Goal: Task Accomplishment & Management: Complete application form

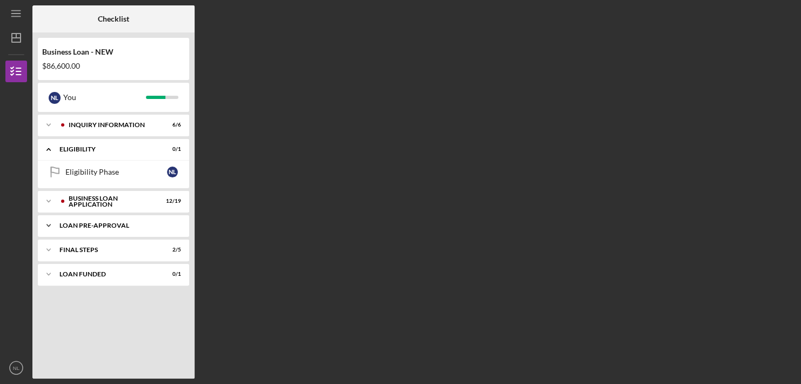
click at [102, 225] on div "LOAN PRE-APPROVAL" at bounding box center [117, 225] width 116 height 6
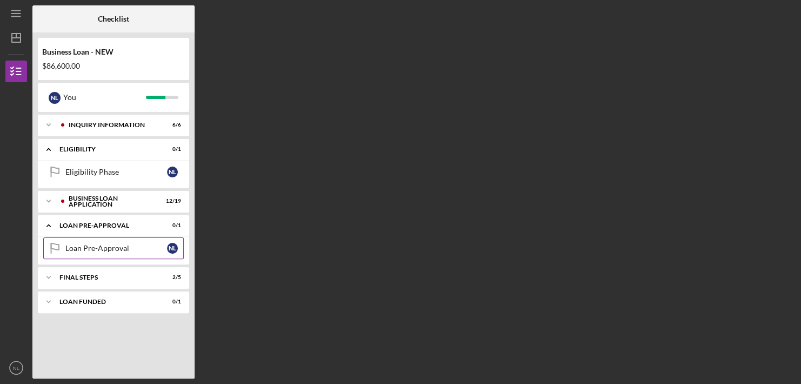
click at [105, 242] on link "Loan Pre-Approval Loan Pre-Approval N L" at bounding box center [113, 248] width 140 height 22
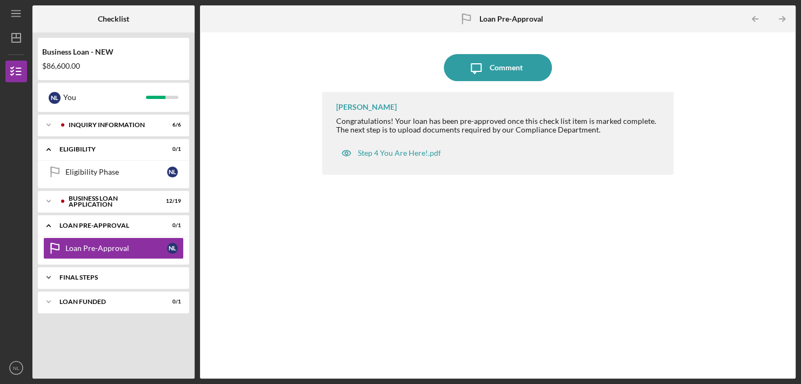
click at [89, 280] on div "Icon/Expander FINAL STEPS 2 / 5" at bounding box center [113, 277] width 151 height 22
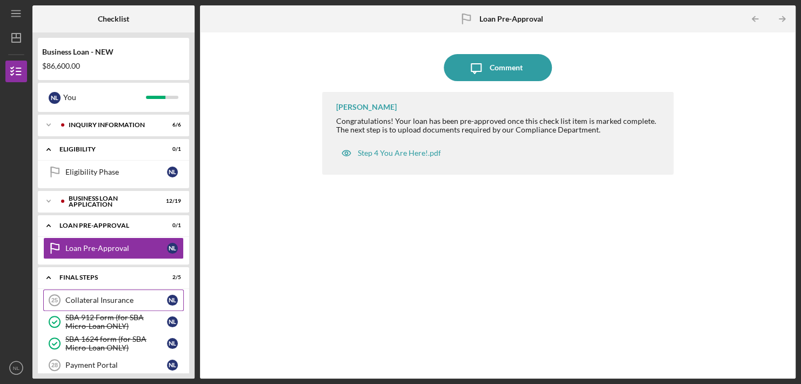
click at [98, 301] on div "Collateral Insurance" at bounding box center [116, 300] width 102 height 9
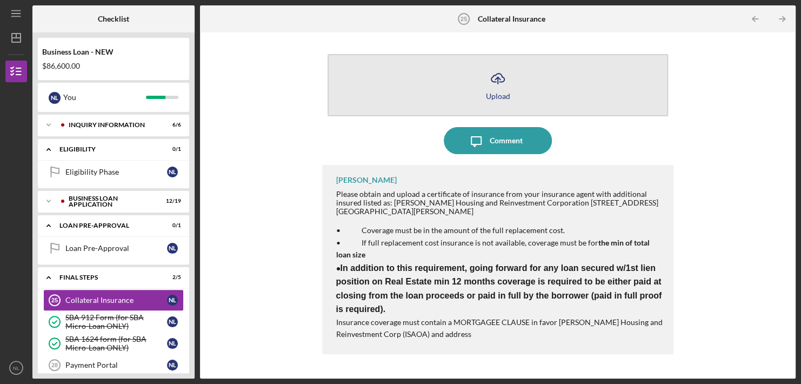
click at [498, 95] on div "Upload" at bounding box center [498, 96] width 24 height 8
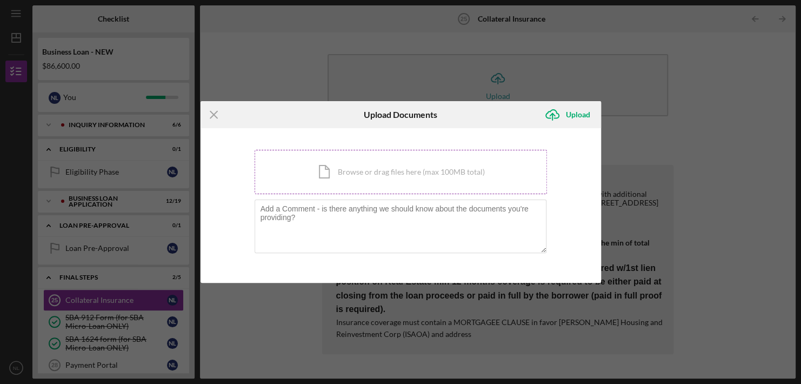
click at [372, 172] on div "Icon/Document Browse or drag files here (max 100MB total) Tap to choose files o…" at bounding box center [401, 172] width 292 height 44
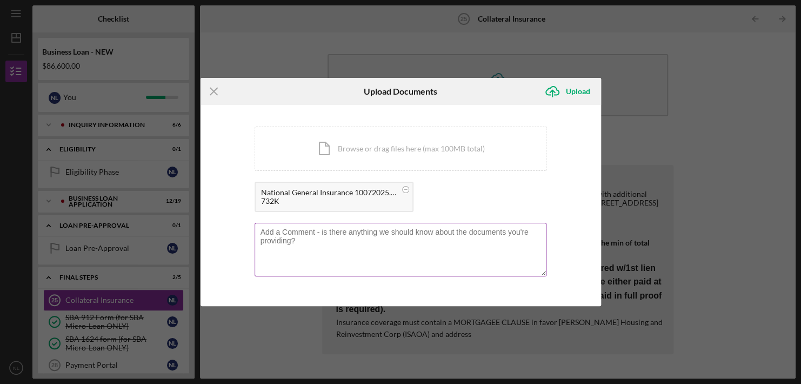
click at [448, 239] on textarea at bounding box center [401, 249] width 292 height 53
click at [449, 233] on textarea "To enrich screen reader interactions, please activate Accessibility in Grammarl…" at bounding box center [401, 249] width 292 height 53
click at [538, 232] on textarea "I have bundled my car insurance with the homeowners policy to reduce it by $3K." at bounding box center [401, 249] width 292 height 53
drag, startPoint x: 406, startPoint y: 238, endPoint x: 553, endPoint y: 116, distance: 191.5
click at [553, 116] on div "You're uploading documents related to Collateral Insurance . Icon/Document Brow…" at bounding box center [400, 205] width 400 height 201
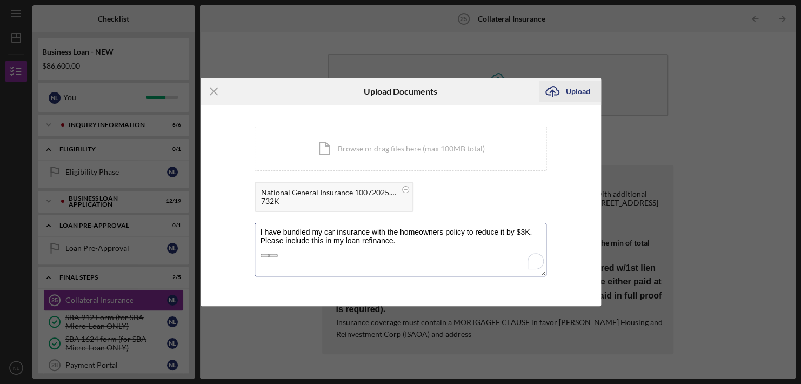
type textarea "I have bundled my car insurance with the homeowners policy to reduce it by $3K.…"
click at [567, 93] on div "Upload" at bounding box center [578, 92] width 24 height 22
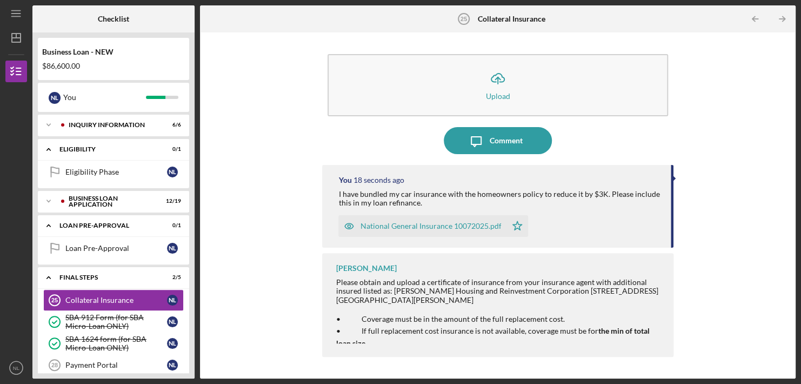
scroll to position [57, 0]
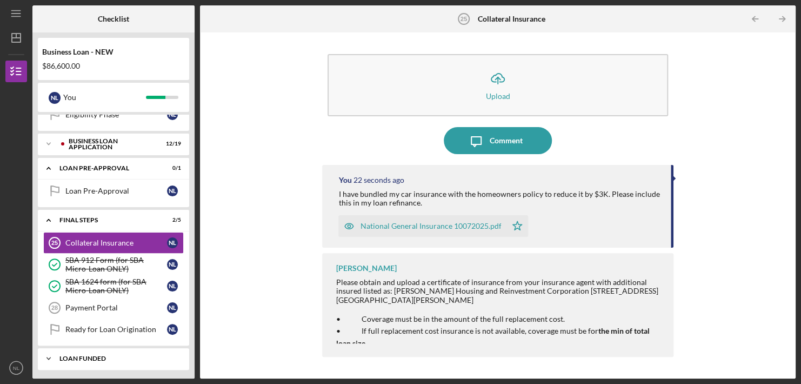
click at [91, 357] on div "LOAN FUNDED" at bounding box center [117, 358] width 116 height 6
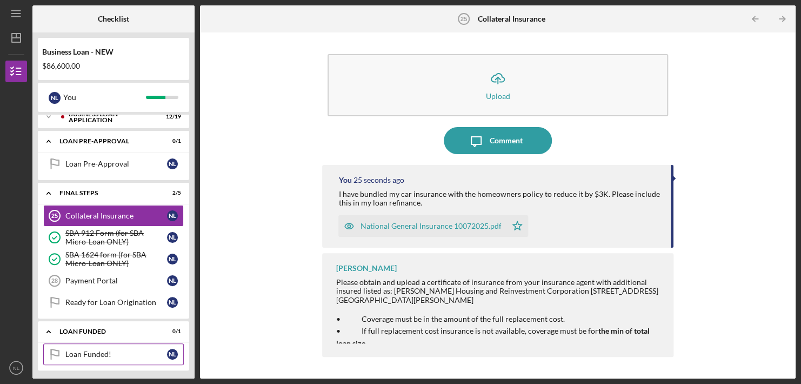
click at [87, 350] on div "Loan Funded!" at bounding box center [116, 354] width 102 height 9
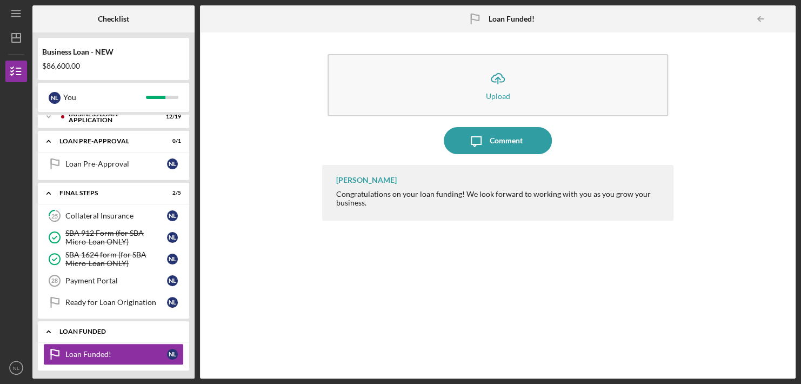
click at [86, 329] on div "LOAN FUNDED" at bounding box center [117, 331] width 116 height 6
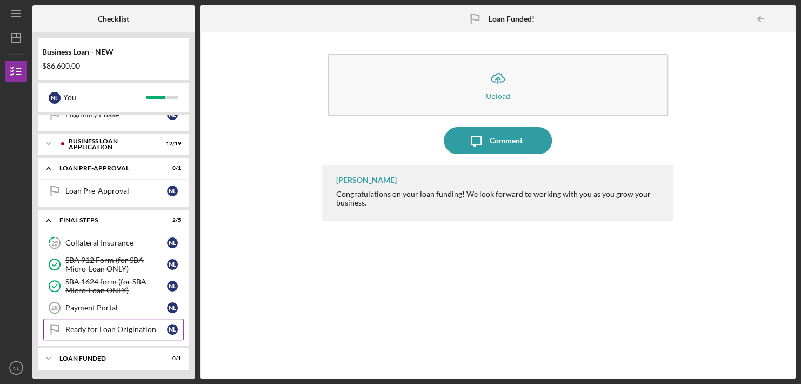
click at [88, 331] on div "Ready for Loan Origination" at bounding box center [116, 329] width 102 height 9
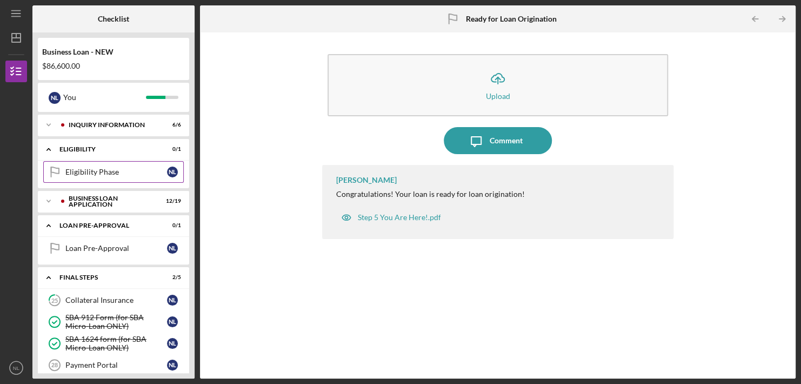
click at [102, 171] on div "Eligibility Phase" at bounding box center [116, 172] width 102 height 9
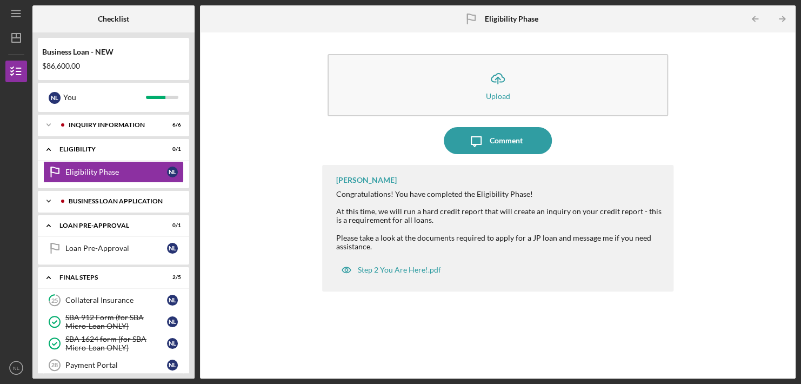
click at [99, 198] on div "BUSINESS LOAN APPLICATION" at bounding box center [122, 201] width 107 height 6
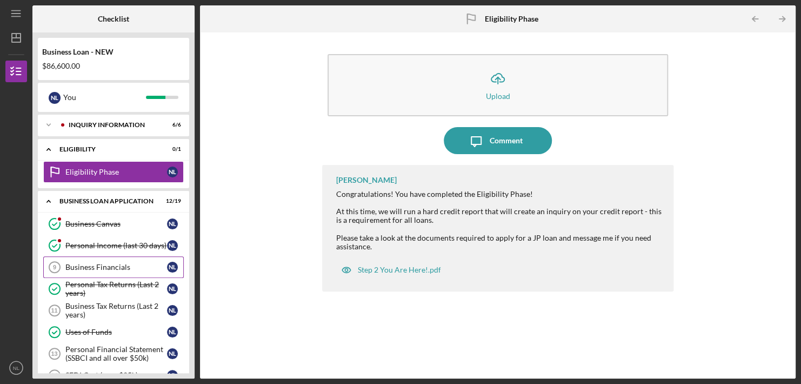
click at [98, 266] on div "Business Financials" at bounding box center [116, 267] width 102 height 9
